Goal: Navigation & Orientation: Find specific page/section

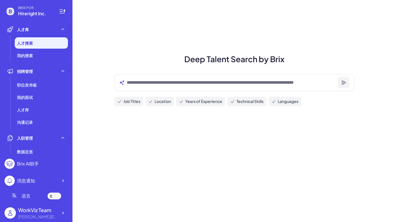
click at [165, 57] on h1 "Deep Talent Search by Brix" at bounding box center [233, 59] width 253 height 12
click at [31, 83] on span "职位发布板" at bounding box center [27, 85] width 20 height 6
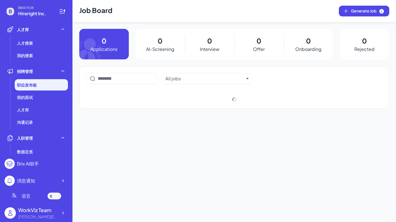
click at [55, 194] on div at bounding box center [55, 196] width 14 height 7
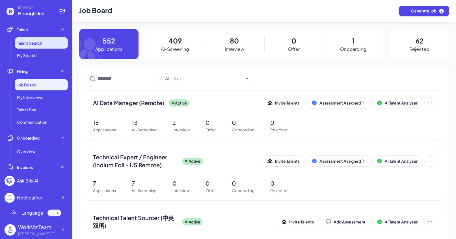
click at [19, 42] on span "Talent Search" at bounding box center [29, 43] width 25 height 6
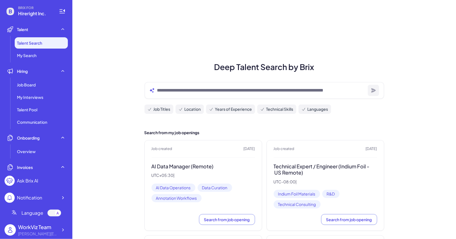
scroll to position [18, 0]
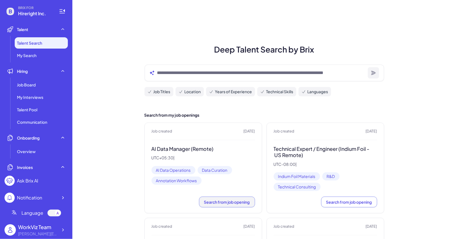
click at [235, 198] on button "Search from job opening" at bounding box center [227, 202] width 56 height 11
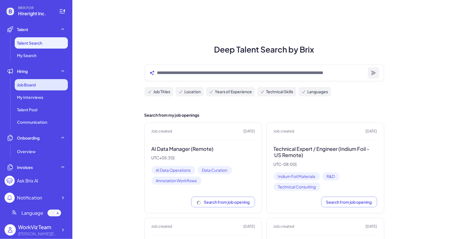
click at [39, 83] on div "Job Board" at bounding box center [41, 84] width 53 height 11
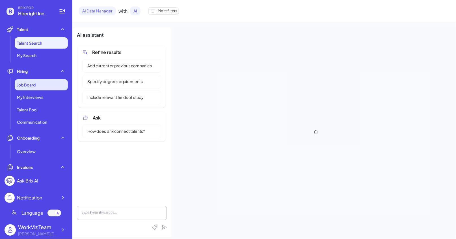
click at [36, 84] on span "Job Board" at bounding box center [26, 85] width 19 height 6
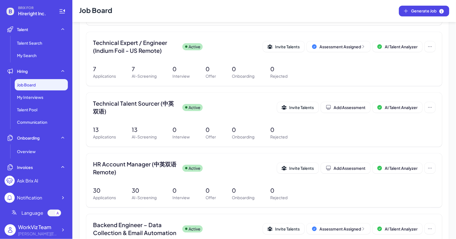
scroll to position [204, 0]
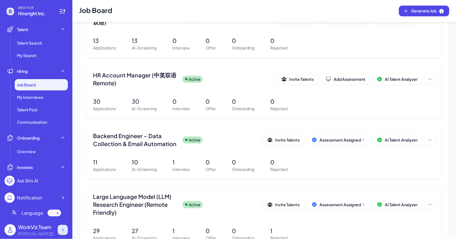
click at [65, 222] on div at bounding box center [63, 230] width 10 height 10
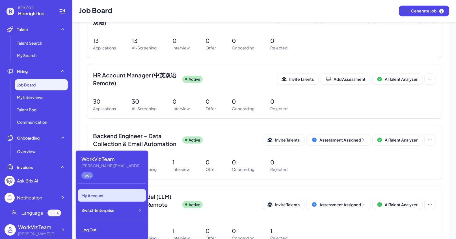
click at [132, 214] on div "Switch Enterprise" at bounding box center [112, 210] width 68 height 12
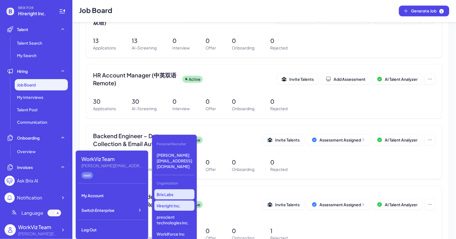
click at [187, 190] on p "Brix Labs" at bounding box center [174, 195] width 40 height 10
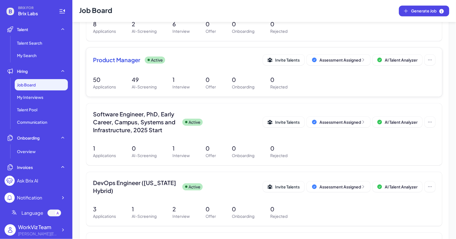
scroll to position [248, 0]
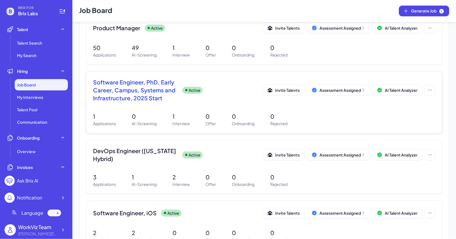
click at [139, 91] on span "Software Engineer, PhD, Early Career, Campus, Systems and Infrastructure, 2025 …" at bounding box center [135, 90] width 85 height 24
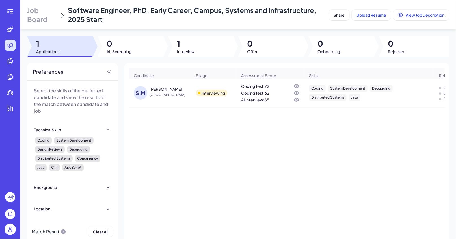
click at [164, 93] on span "[GEOGRAPHIC_DATA]" at bounding box center [171, 95] width 42 height 6
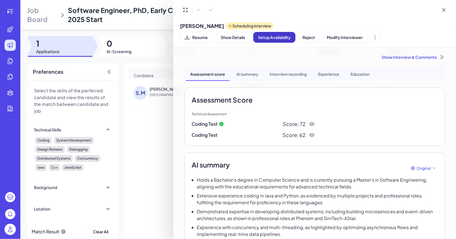
click at [281, 42] on button "Setup Availability" at bounding box center [274, 37] width 42 height 11
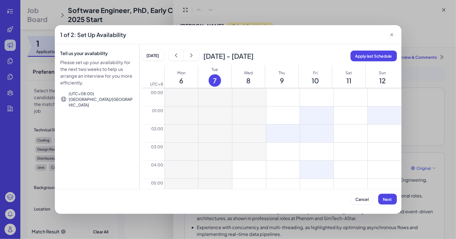
drag, startPoint x: 319, startPoint y: 135, endPoint x: 347, endPoint y: 143, distance: 29.5
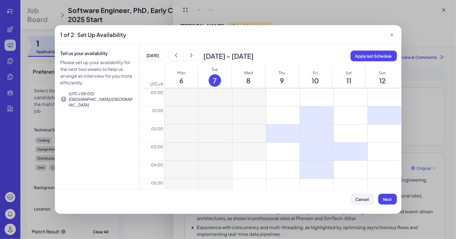
click at [360, 198] on span "Cancel" at bounding box center [362, 199] width 13 height 5
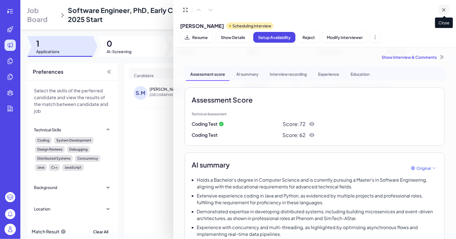
click at [446, 13] on button at bounding box center [444, 10] width 11 height 11
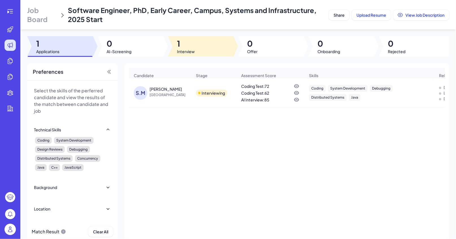
click at [180, 38] on div at bounding box center [201, 46] width 66 height 20
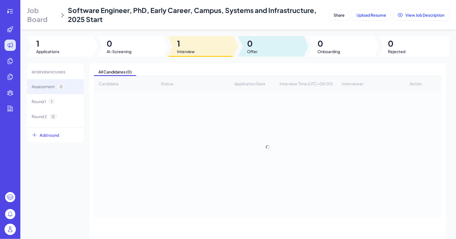
click at [254, 47] on span "0" at bounding box center [252, 43] width 10 height 10
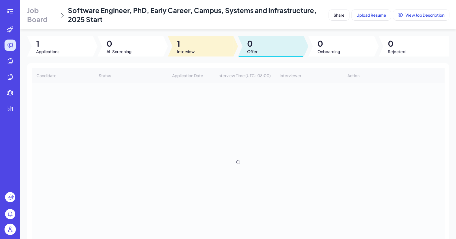
click at [217, 47] on div at bounding box center [201, 46] width 66 height 20
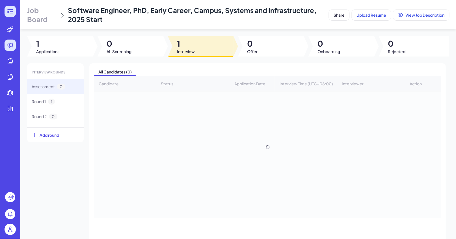
click at [11, 10] on icon at bounding box center [10, 11] width 7 height 7
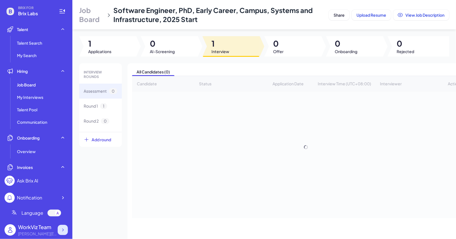
click at [66, 227] on div at bounding box center [63, 230] width 10 height 10
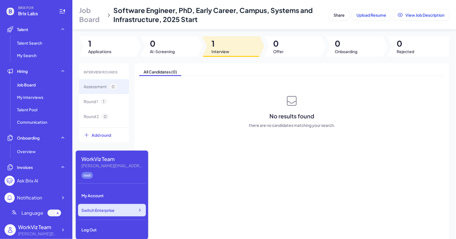
click at [119, 209] on div "Switch Enterprise" at bounding box center [112, 210] width 68 height 12
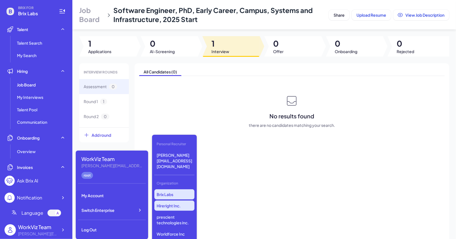
click at [184, 201] on p "Hireright Inc." at bounding box center [174, 206] width 40 height 10
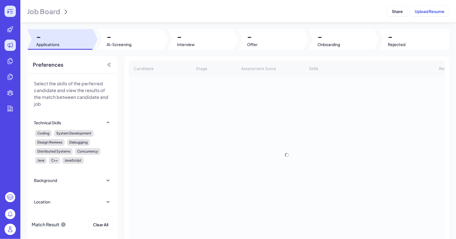
click at [10, 16] on div at bounding box center [10, 11] width 11 height 11
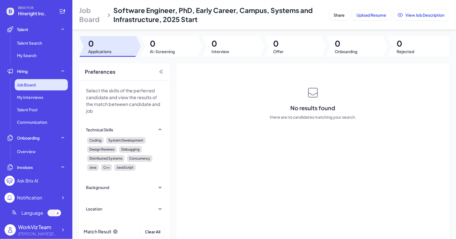
click at [33, 84] on span "Job Board" at bounding box center [26, 85] width 19 height 6
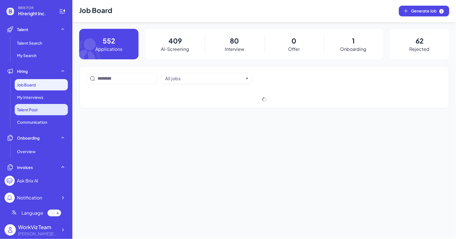
click at [43, 104] on li "Talent Pool" at bounding box center [41, 109] width 53 height 11
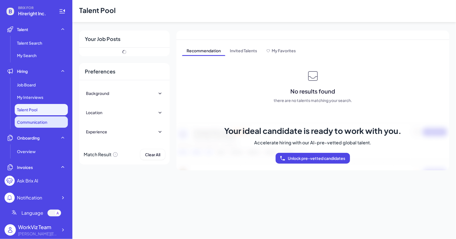
click at [47, 121] on span "Communication" at bounding box center [32, 122] width 30 height 6
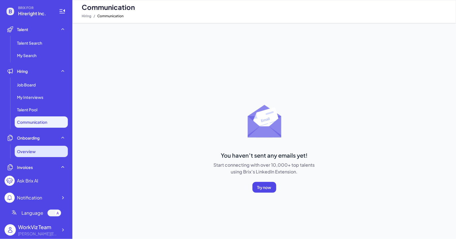
click at [46, 155] on div "Overview" at bounding box center [41, 151] width 53 height 11
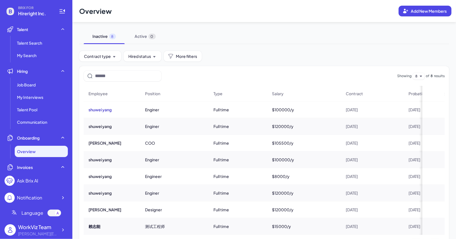
click at [103, 108] on button "shuwei yang" at bounding box center [100, 110] width 23 height 6
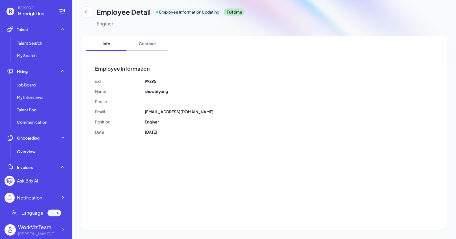
click at [151, 36] on span "Contract" at bounding box center [147, 43] width 41 height 15
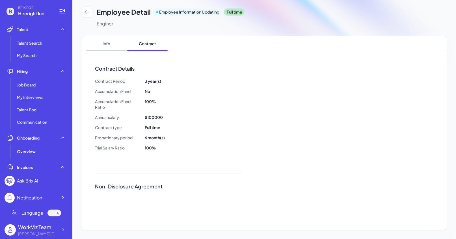
click at [103, 38] on span "Info" at bounding box center [106, 43] width 41 height 15
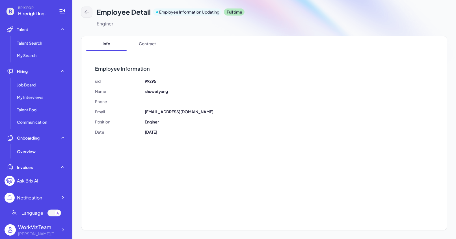
click at [86, 12] on icon at bounding box center [87, 12] width 4 height 4
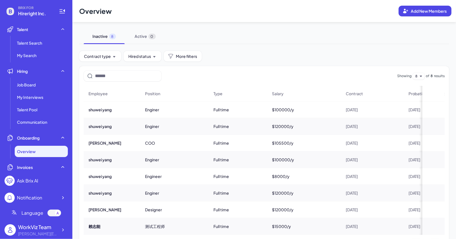
click at [322, 171] on div "$8000/y" at bounding box center [304, 177] width 73 height 16
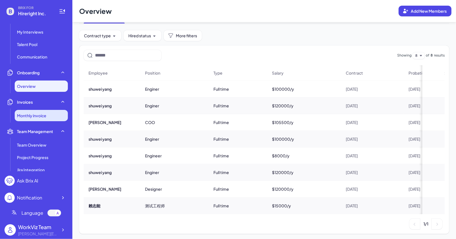
scroll to position [71, 0]
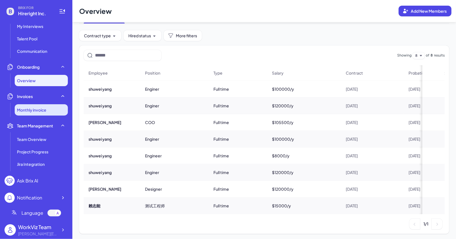
click at [45, 107] on li "Monthly invoice" at bounding box center [41, 109] width 53 height 11
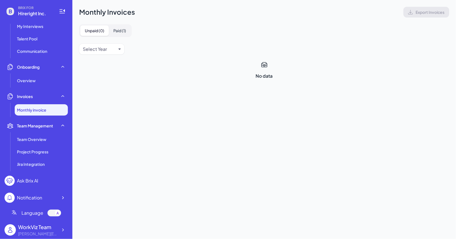
click at [123, 29] on button "Paid ( 1 )" at bounding box center [120, 30] width 22 height 10
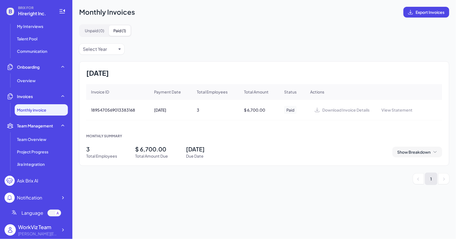
click at [399, 150] on span "Show Breakdown" at bounding box center [413, 152] width 33 height 6
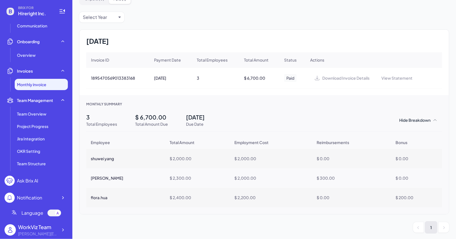
scroll to position [29, 0]
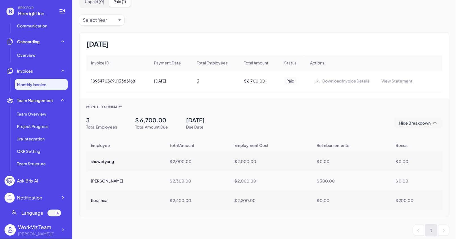
click at [429, 122] on span "Hide Breakdown" at bounding box center [414, 123] width 31 height 6
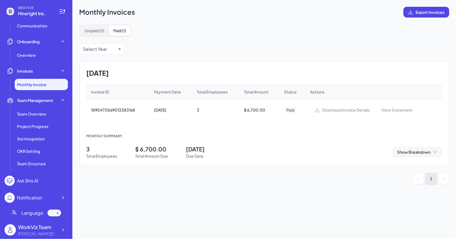
scroll to position [0, 0]
click at [421, 150] on span "Show Breakdown" at bounding box center [413, 152] width 33 height 6
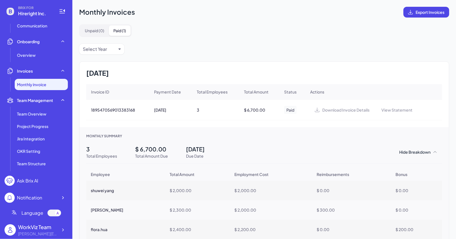
scroll to position [32, 0]
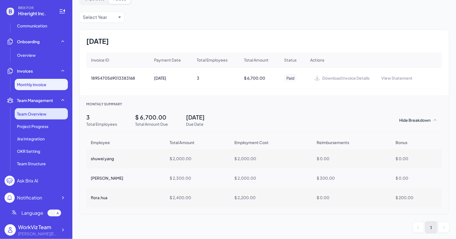
click at [42, 117] on li "Team Overview" at bounding box center [41, 113] width 53 height 11
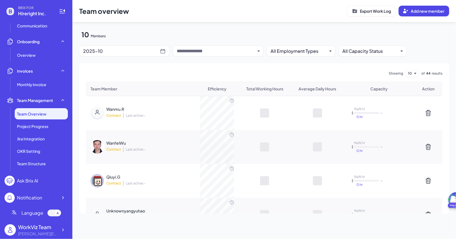
scroll to position [14, 0]
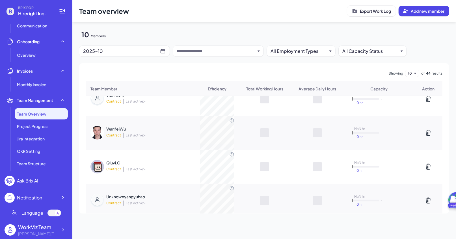
click at [114, 50] on div "2025-10" at bounding box center [121, 51] width 77 height 8
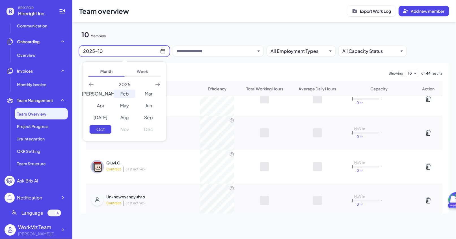
click at [127, 94] on div "Feb" at bounding box center [125, 94] width 22 height 8
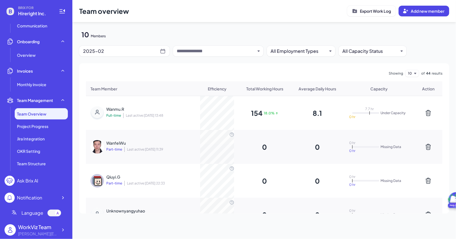
click at [119, 116] on span "Full-time" at bounding box center [113, 115] width 15 height 5
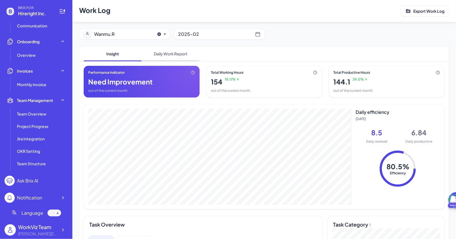
click at [176, 50] on span "Daily Work Report" at bounding box center [171, 53] width 58 height 15
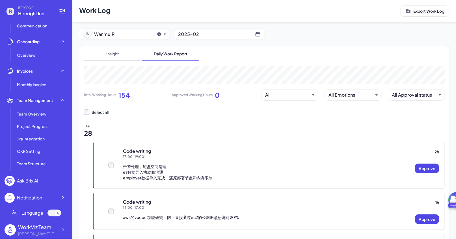
click at [120, 55] on span "Insight" at bounding box center [113, 53] width 58 height 15
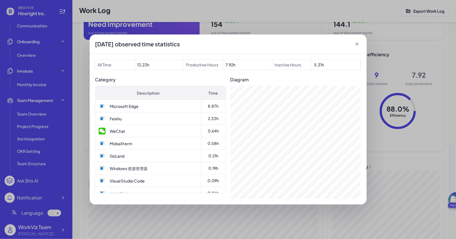
scroll to position [81, 0]
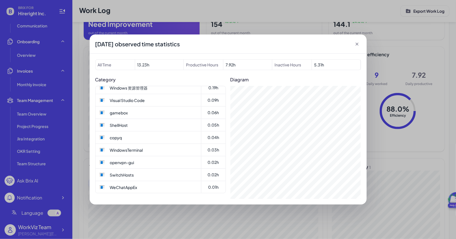
click at [230, 65] on span "7.92 h" at bounding box center [247, 65] width 49 height 10
click at [317, 66] on span "5.31 h" at bounding box center [336, 65] width 49 height 10
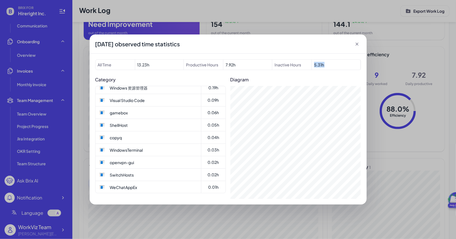
click at [317, 66] on span "5.31 h" at bounding box center [336, 65] width 49 height 10
click at [152, 66] on span "13.23 h" at bounding box center [159, 65] width 49 height 10
click at [357, 44] on icon at bounding box center [357, 44] width 6 height 6
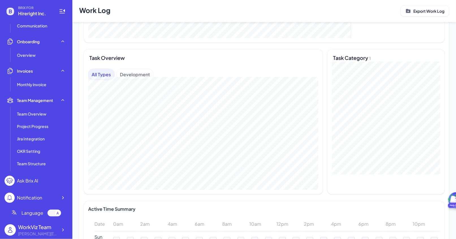
scroll to position [190, 0]
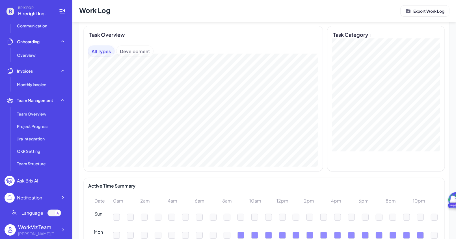
click at [144, 51] on div "Development" at bounding box center [135, 51] width 37 height 11
click at [102, 53] on div "All Types" at bounding box center [101, 51] width 26 height 11
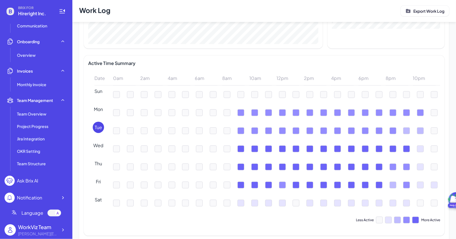
scroll to position [325, 0]
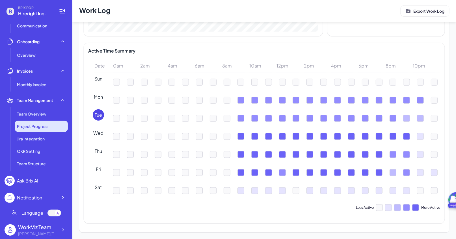
click at [48, 129] on li "Project Progress" at bounding box center [41, 126] width 53 height 11
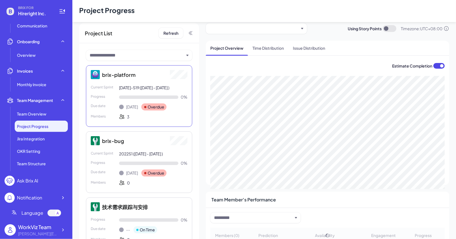
click at [257, 31] on div "button" at bounding box center [254, 28] width 89 height 7
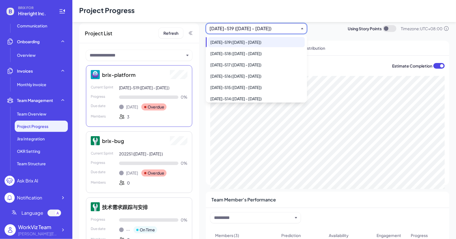
click at [249, 46] on div "2024-10-11-S19 (23 Sep - 11 Oct 2024)" at bounding box center [256, 42] width 97 height 10
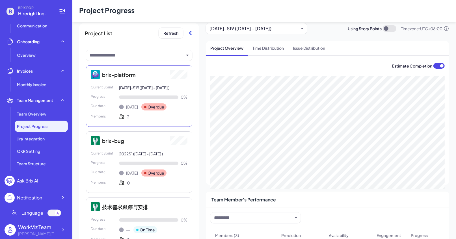
click at [190, 33] on icon at bounding box center [191, 33] width 6 height 6
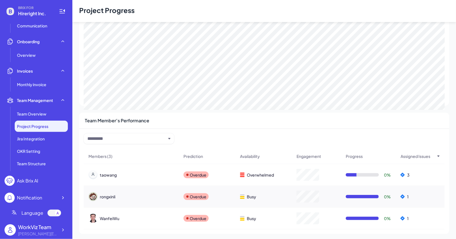
scroll to position [0, 0]
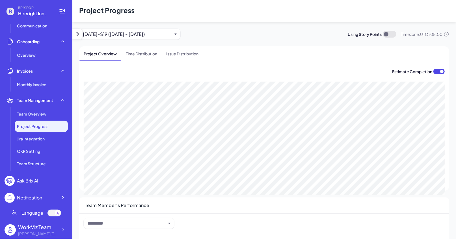
click at [156, 35] on div "2024-10-11-S19 (23 Sep - 11 Oct 2024)" at bounding box center [127, 34] width 89 height 7
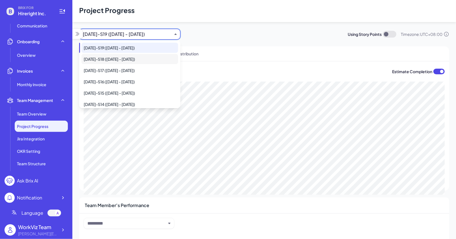
click at [149, 58] on div "2024-09-20-S18 (09 Sep - 20 Sep 2024)" at bounding box center [129, 59] width 97 height 10
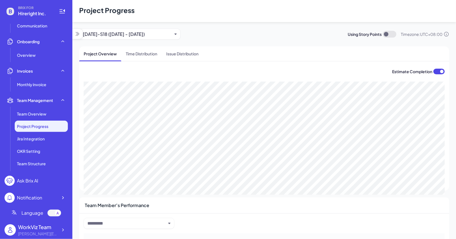
click at [145, 36] on div "2024-09-20-S18 (09 Sep - 20 Sep 2024)" at bounding box center [127, 34] width 89 height 7
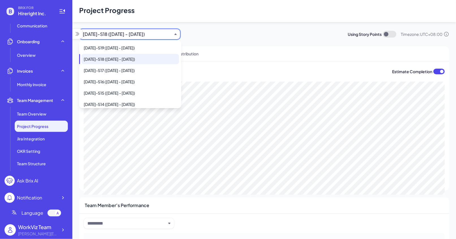
click at [147, 66] on div "2024-09-06-S17 (26 Aug - 06 Sep 2024)" at bounding box center [130, 70] width 98 height 10
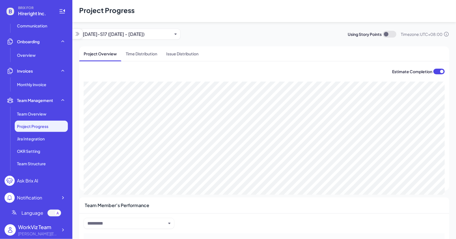
click at [161, 40] on aside "2024-09-06-S17 (26 Aug - 06 Sep 2024) Using Story Points Timezone: UTC+08:00 Pr…" at bounding box center [264, 174] width 370 height 290
click at [157, 38] on div "2024-09-06-S17 (26 Aug - 06 Sep 2024)" at bounding box center [129, 34] width 101 height 11
click at [147, 32] on div "2024-09-06-S17 (26 Aug - 06 Sep 2024)" at bounding box center [127, 34] width 89 height 7
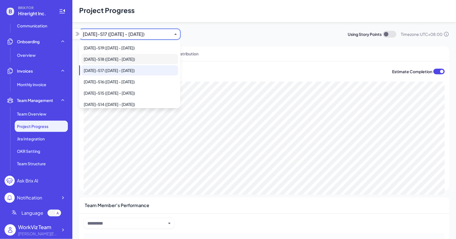
click at [143, 60] on div "2024-09-20-S18 (09 Sep - 20 Sep 2024)" at bounding box center [129, 59] width 97 height 10
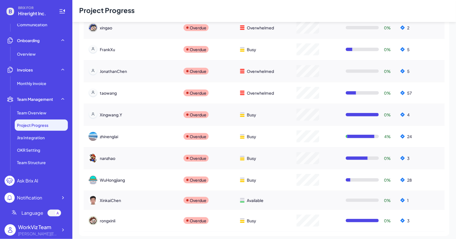
scroll to position [299, 0]
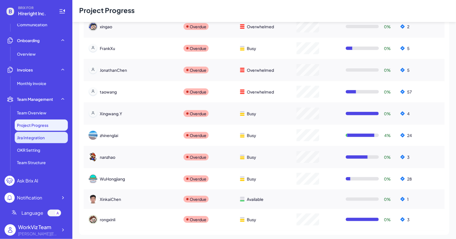
click at [42, 140] on li "Jira Integration" at bounding box center [41, 137] width 53 height 11
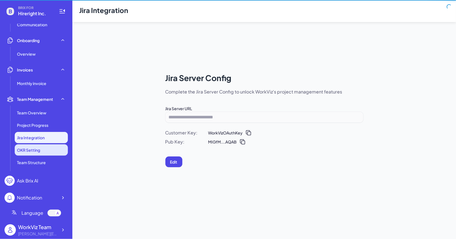
scroll to position [22, 0]
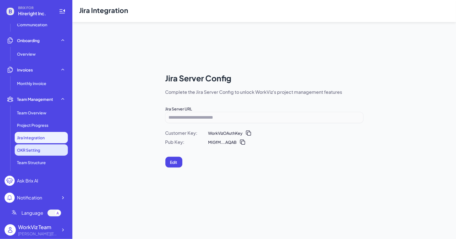
click at [48, 150] on li "OKR Setting" at bounding box center [41, 150] width 53 height 11
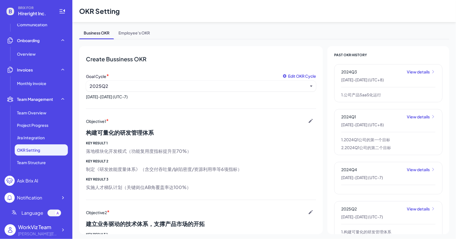
scroll to position [18, 0]
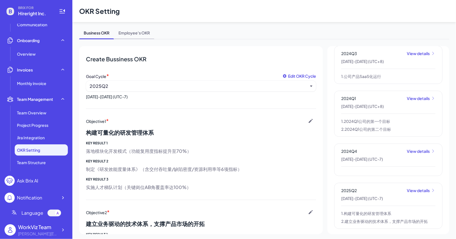
click at [126, 31] on span "Employee's OKR" at bounding box center [134, 34] width 40 height 10
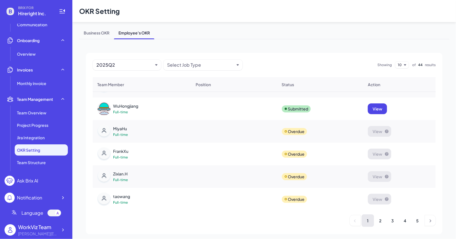
scroll to position [0, 0]
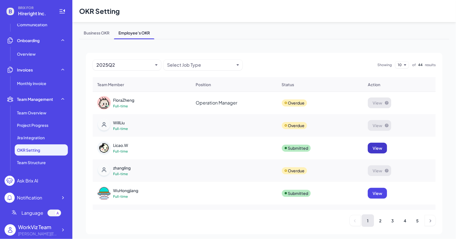
click at [379, 143] on button "View" at bounding box center [377, 148] width 19 height 11
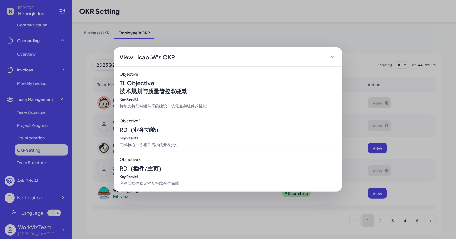
click at [334, 56] on icon at bounding box center [333, 57] width 6 height 6
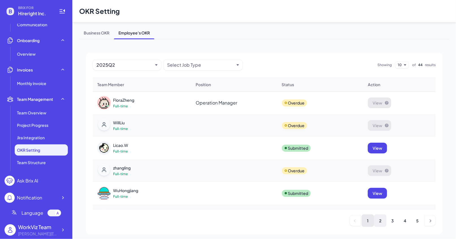
click at [386, 225] on li "2" at bounding box center [380, 221] width 12 height 12
click at [394, 224] on li "3" at bounding box center [393, 221] width 12 height 12
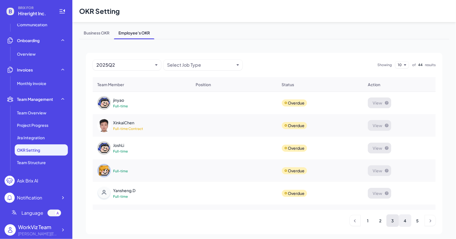
click at [401, 223] on li "4" at bounding box center [405, 221] width 12 height 12
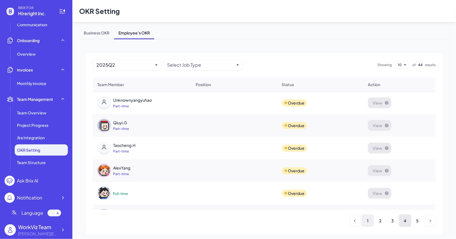
click at [369, 224] on li "1" at bounding box center [368, 221] width 12 height 12
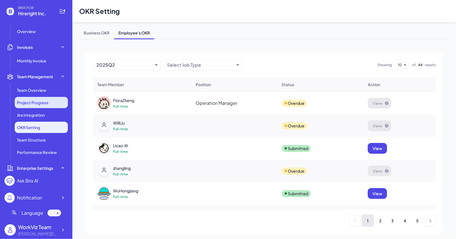
scroll to position [128, 0]
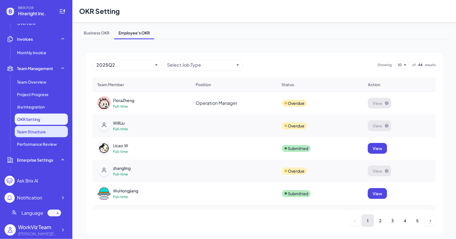
click at [54, 132] on li "Team Structure" at bounding box center [41, 131] width 53 height 11
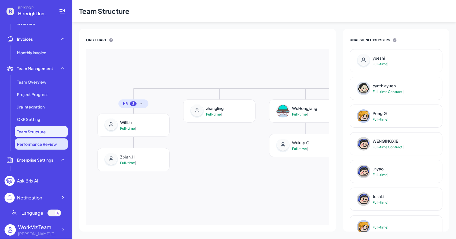
click at [50, 143] on span "Performance Review" at bounding box center [37, 144] width 40 height 6
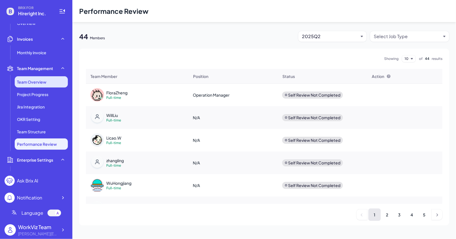
click at [52, 85] on li "Team Overview" at bounding box center [41, 81] width 53 height 11
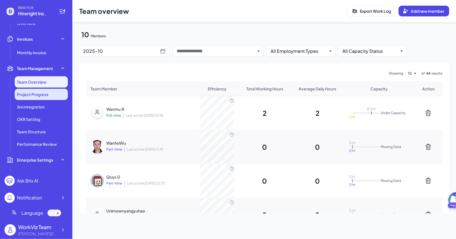
click at [54, 98] on li "Project Progress" at bounding box center [41, 94] width 53 height 11
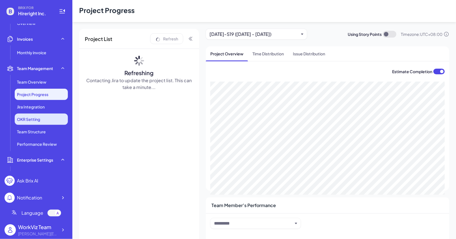
click at [55, 114] on li "OKR Setting" at bounding box center [41, 119] width 53 height 11
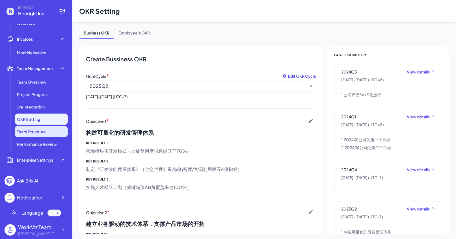
click at [58, 134] on li "Team Structure" at bounding box center [41, 131] width 53 height 11
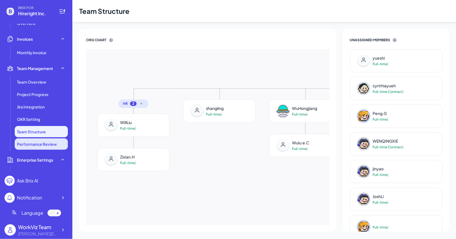
click at [60, 147] on li "Performance Review" at bounding box center [41, 144] width 53 height 11
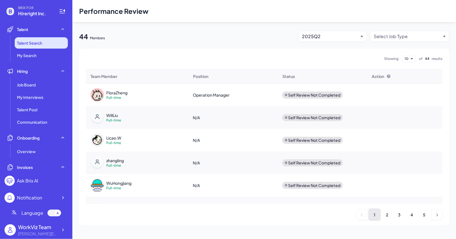
click at [46, 45] on li "Talent Search" at bounding box center [41, 42] width 53 height 11
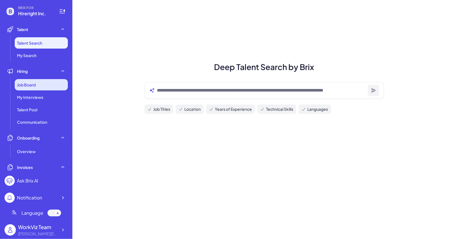
click at [42, 83] on div "Job Board" at bounding box center [41, 84] width 53 height 11
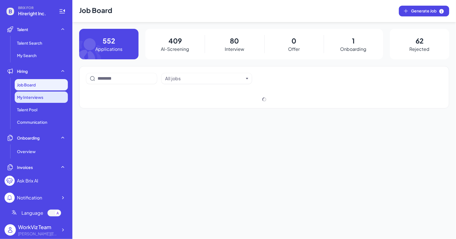
click at [46, 101] on div "My Interviews" at bounding box center [41, 97] width 53 height 11
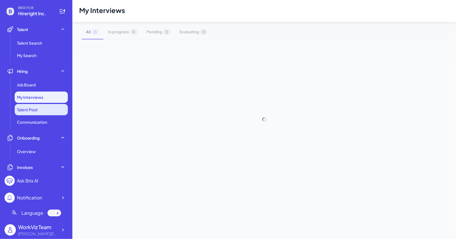
click at [46, 109] on li "Talent Pool" at bounding box center [41, 109] width 53 height 11
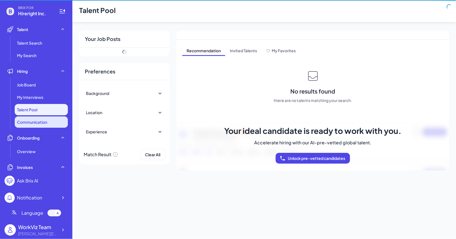
click at [48, 127] on li "Communication" at bounding box center [41, 122] width 53 height 11
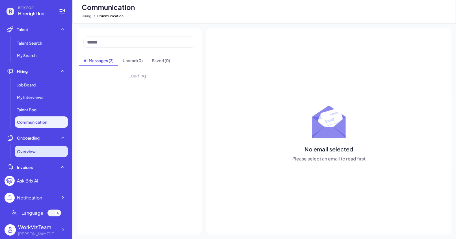
click at [46, 152] on div "Overview" at bounding box center [41, 151] width 53 height 11
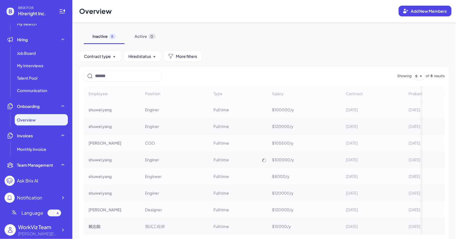
scroll to position [41, 0]
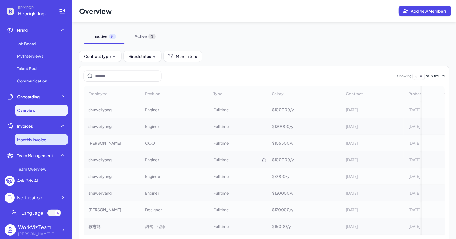
click at [44, 141] on span "Monthly invoice" at bounding box center [31, 140] width 29 height 6
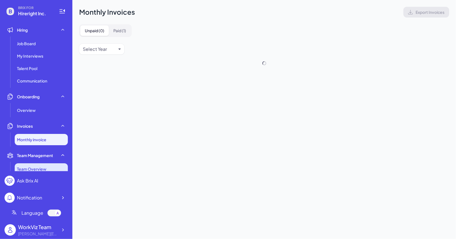
click at [44, 171] on span "Team Overview" at bounding box center [31, 169] width 29 height 6
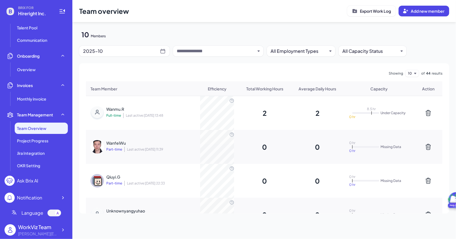
scroll to position [91, 0]
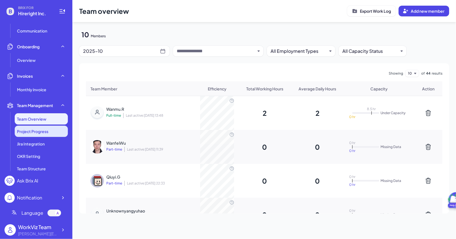
click at [55, 127] on li "Project Progress" at bounding box center [41, 131] width 53 height 11
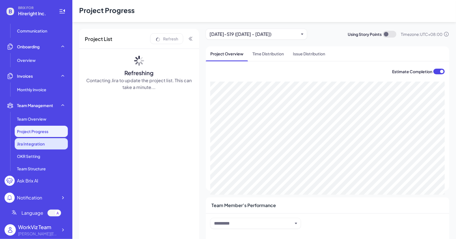
click at [55, 143] on li "Jira Integration" at bounding box center [41, 143] width 53 height 11
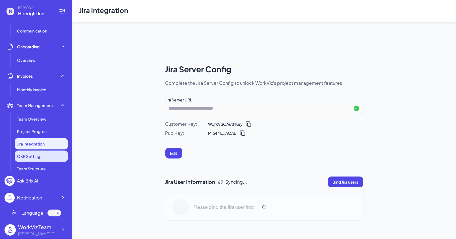
click at [53, 156] on li "OKR Setting" at bounding box center [41, 156] width 53 height 11
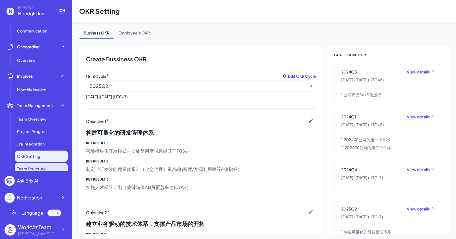
click at [55, 168] on li "Team Structure" at bounding box center [41, 168] width 53 height 11
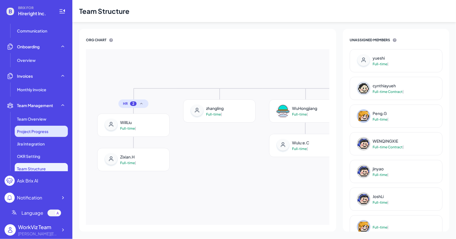
click at [48, 129] on span "Project Progress" at bounding box center [32, 132] width 31 height 6
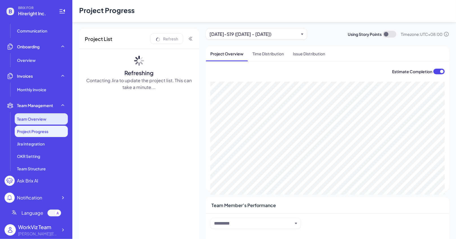
click at [46, 115] on li "Team Overview" at bounding box center [41, 118] width 53 height 11
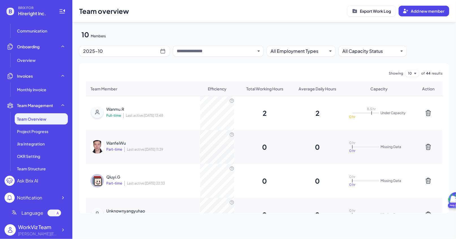
click at [32, 67] on ul "Talent Talent Search My Search Hiring Job Board My Interviews Talent Pool Commu…" at bounding box center [36, 98] width 63 height 148
click at [32, 63] on div "Overview" at bounding box center [41, 60] width 53 height 11
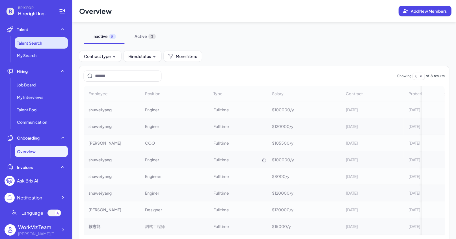
click at [39, 45] on span "Talent Search" at bounding box center [29, 43] width 25 height 6
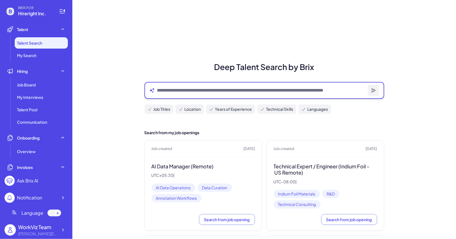
click at [182, 90] on textarea at bounding box center [261, 90] width 209 height 7
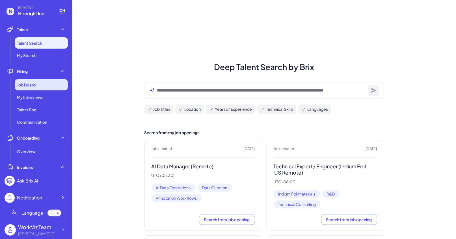
click at [33, 86] on span "Job Board" at bounding box center [26, 85] width 19 height 6
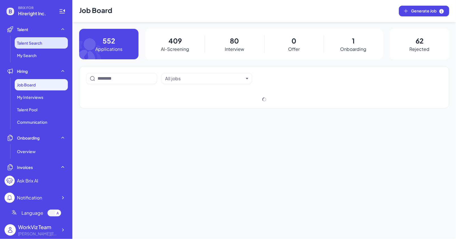
click at [43, 43] on li "Talent Search" at bounding box center [41, 42] width 53 height 11
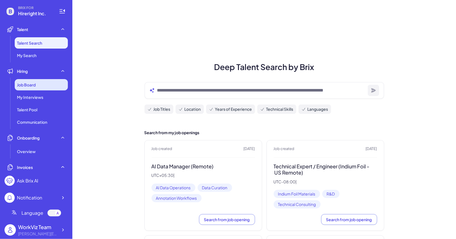
click at [33, 87] on span "Job Board" at bounding box center [26, 85] width 19 height 6
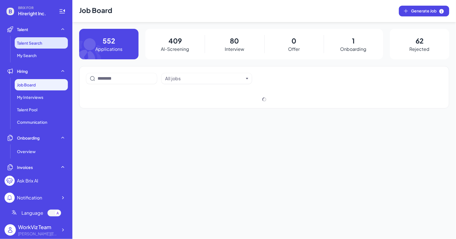
click at [31, 44] on span "Talent Search" at bounding box center [29, 43] width 25 height 6
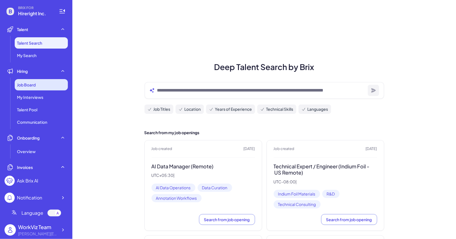
click at [50, 83] on div "Job Board" at bounding box center [41, 84] width 53 height 11
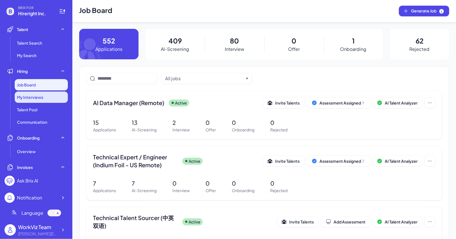
click at [44, 100] on div "My Interviews" at bounding box center [41, 97] width 53 height 11
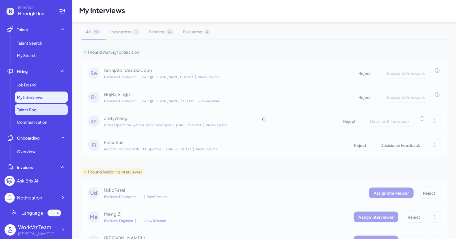
click at [47, 109] on li "Talent Pool" at bounding box center [41, 109] width 53 height 11
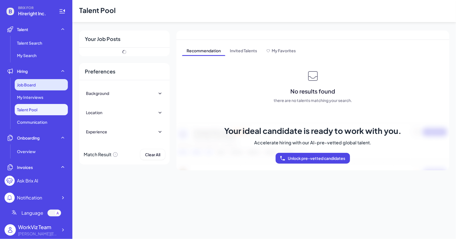
click at [46, 85] on div "Job Board" at bounding box center [41, 84] width 53 height 11
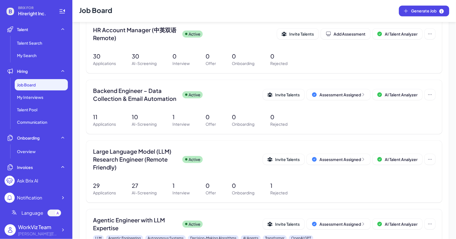
scroll to position [261, 0]
